Goal: Transaction & Acquisition: Purchase product/service

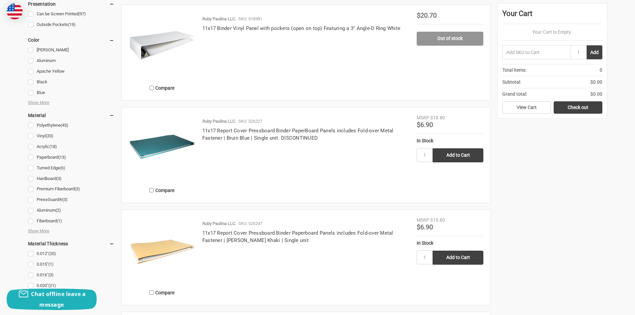
scroll to position [600, 0]
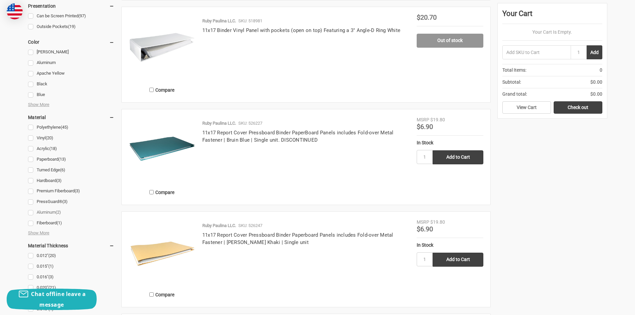
click at [31, 213] on link "Aluminum (2)" at bounding box center [71, 212] width 86 height 9
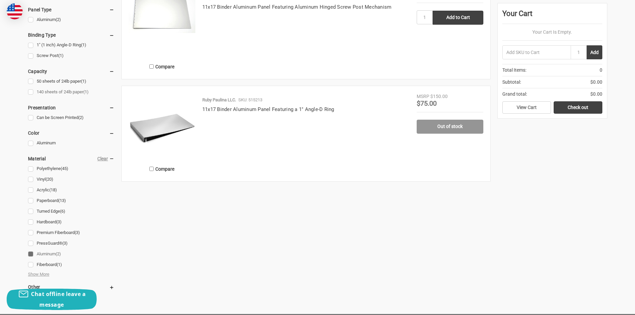
scroll to position [400, 0]
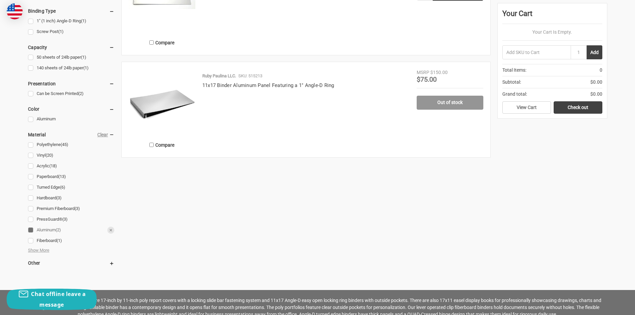
click at [29, 228] on link "Aluminum (2)" at bounding box center [71, 230] width 86 height 9
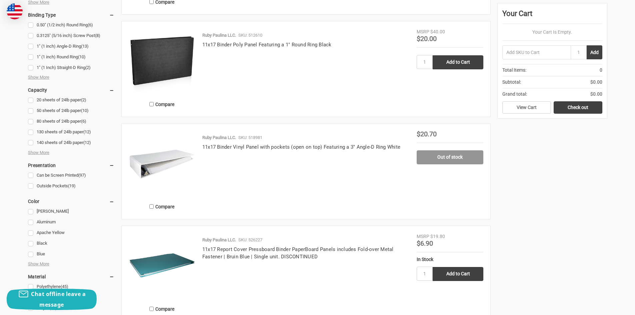
scroll to position [467, 0]
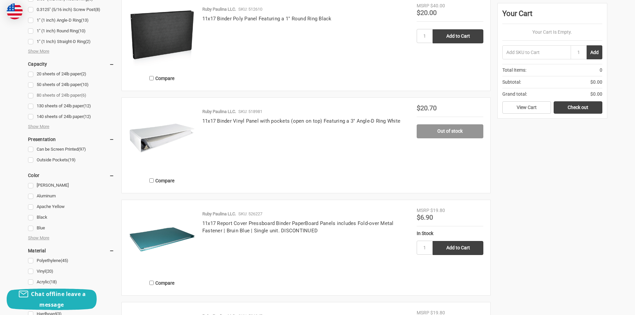
click at [30, 95] on link "80 sheets of 24lb paper (6)" at bounding box center [71, 95] width 86 height 9
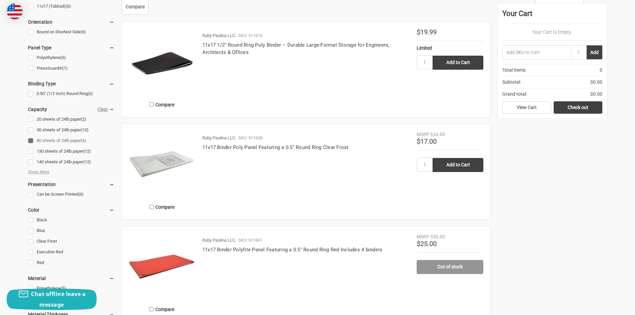
scroll to position [367, 0]
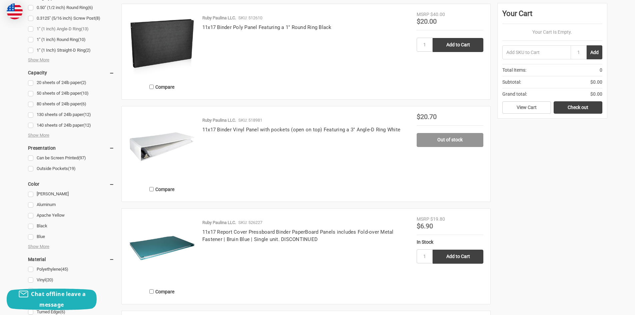
scroll to position [467, 0]
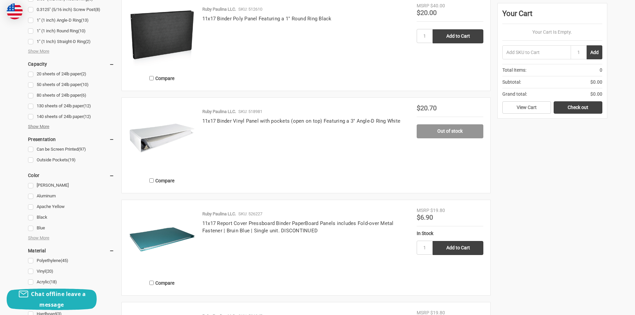
click at [38, 127] on span "Show More" at bounding box center [38, 126] width 21 height 7
click at [36, 125] on span "Show More" at bounding box center [38, 126] width 21 height 7
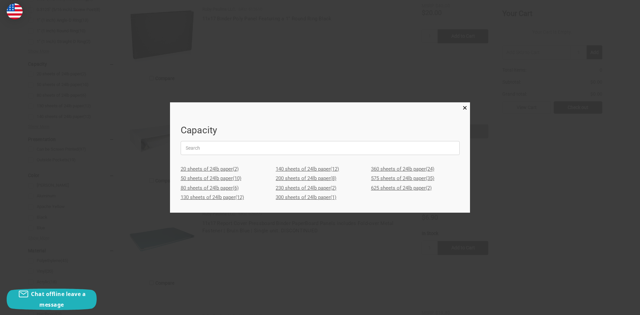
click at [295, 170] on link "140 sheets of 24lb paper (12)" at bounding box center [320, 169] width 89 height 10
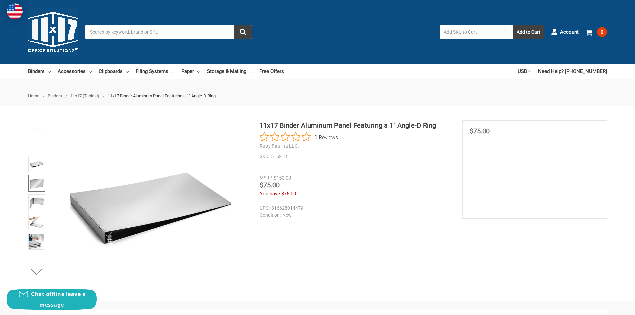
click at [37, 185] on img at bounding box center [36, 183] width 15 height 15
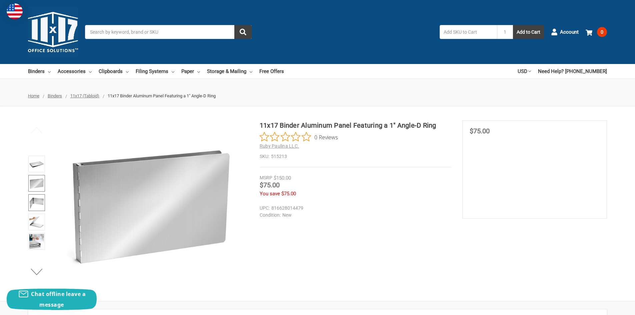
click at [36, 204] on img at bounding box center [36, 202] width 15 height 15
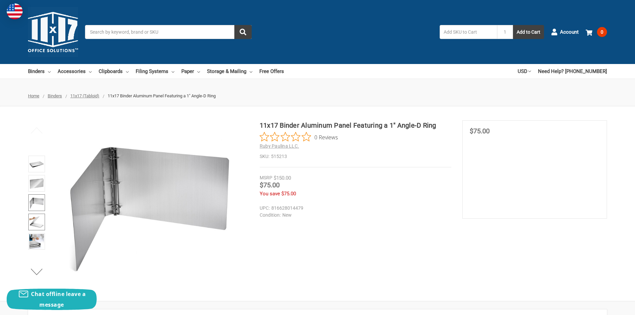
click at [36, 219] on img at bounding box center [36, 222] width 15 height 15
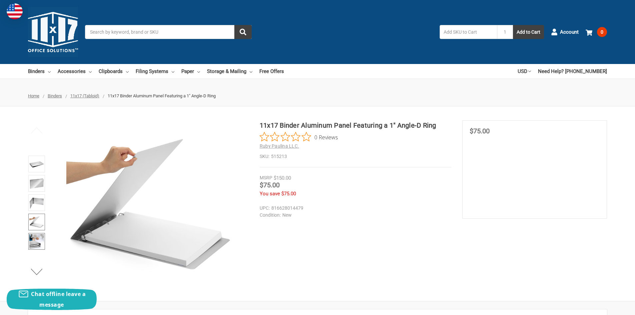
click at [36, 242] on img at bounding box center [36, 241] width 15 height 15
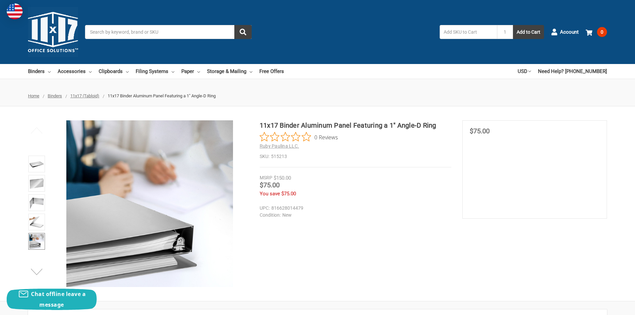
click at [36, 271] on button "Next" at bounding box center [37, 271] width 20 height 13
click at [38, 245] on img at bounding box center [36, 241] width 15 height 15
